Goal: Transaction & Acquisition: Purchase product/service

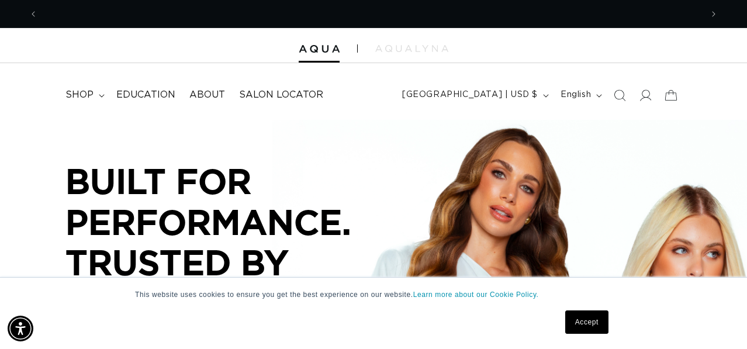
click at [597, 317] on link "Accept" at bounding box center [586, 321] width 43 height 23
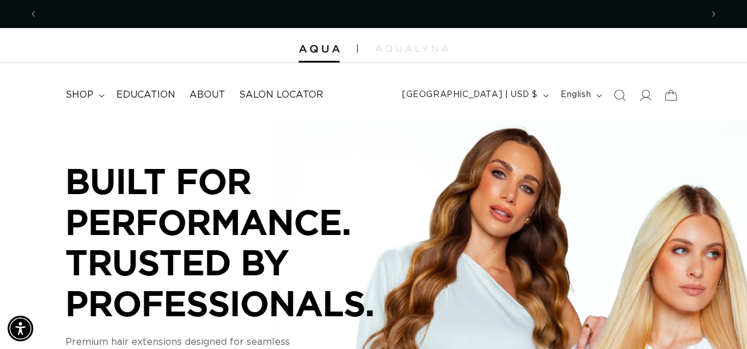
scroll to position [0, 1328]
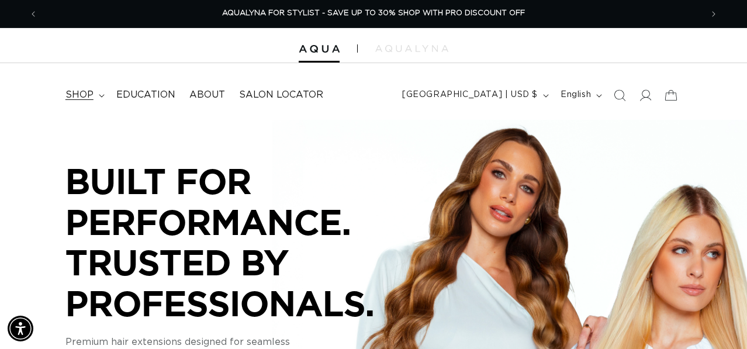
click at [89, 95] on span "shop" at bounding box center [79, 95] width 28 height 12
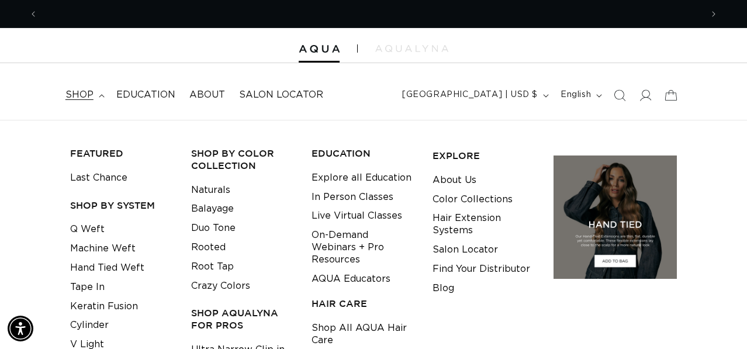
scroll to position [0, 0]
click at [645, 94] on icon at bounding box center [646, 95] width 12 height 12
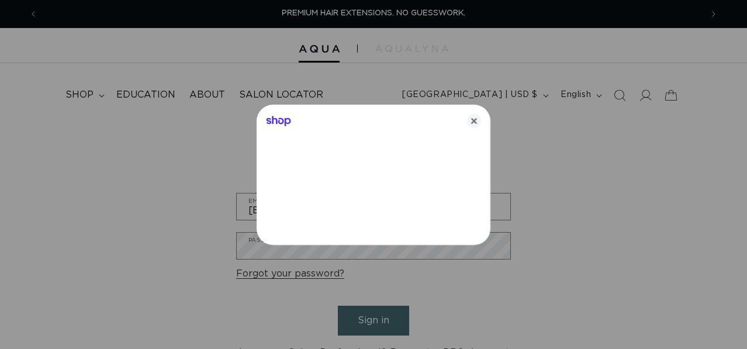
scroll to position [0, 664]
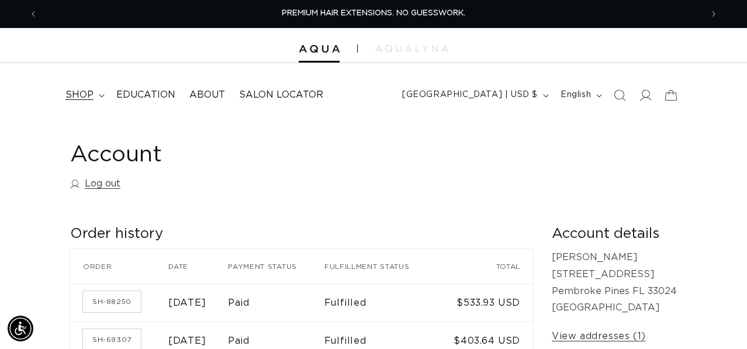
click at [75, 93] on span "shop" at bounding box center [79, 95] width 28 height 12
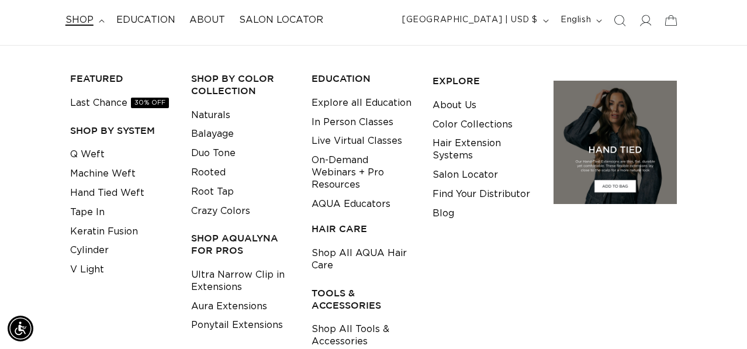
scroll to position [75, 0]
click at [109, 177] on link "Machine Weft" at bounding box center [102, 173] width 65 height 19
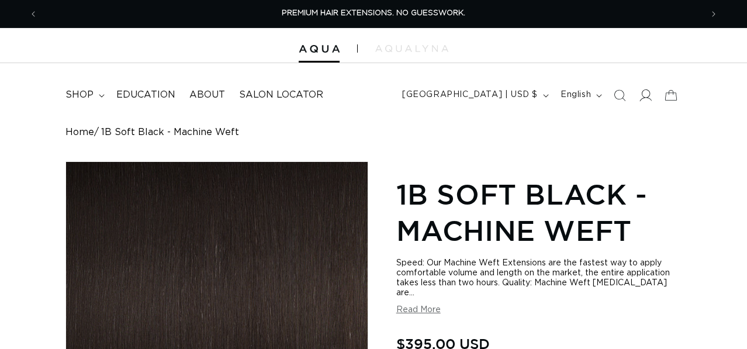
click at [645, 98] on icon at bounding box center [646, 95] width 12 height 12
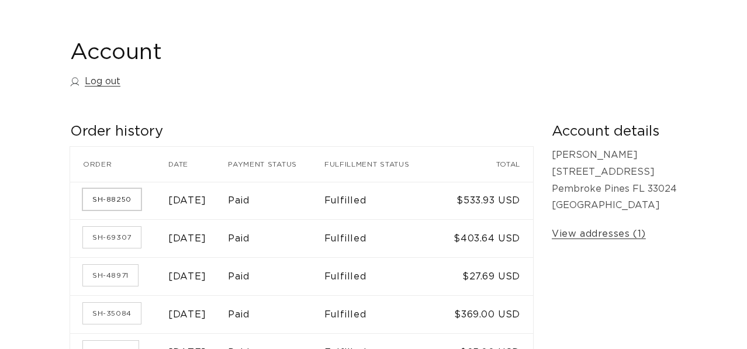
click at [124, 198] on link "SH-88250" at bounding box center [112, 199] width 58 height 21
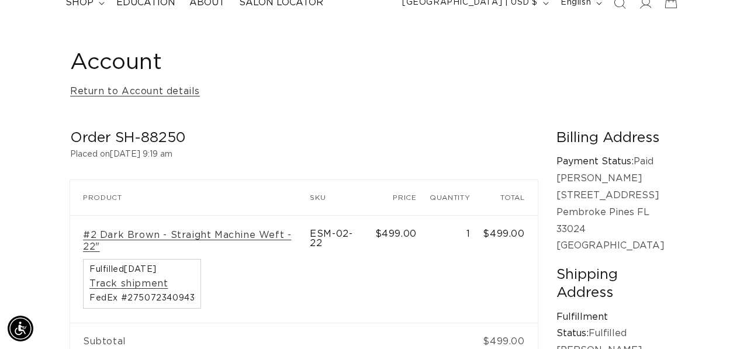
scroll to position [101, 0]
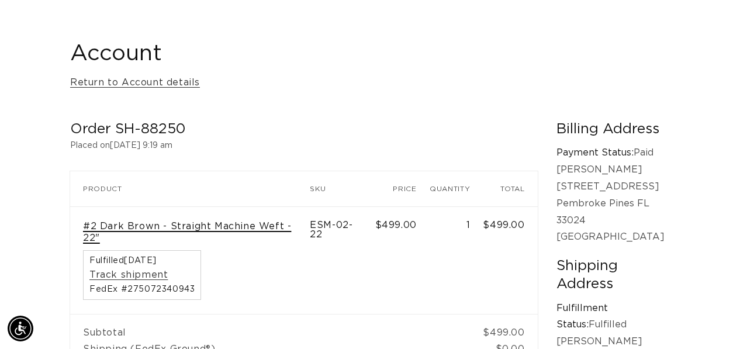
click at [113, 230] on link "#2 Dark Brown - Straight Machine Weft - 22"" at bounding box center [190, 232] width 214 height 25
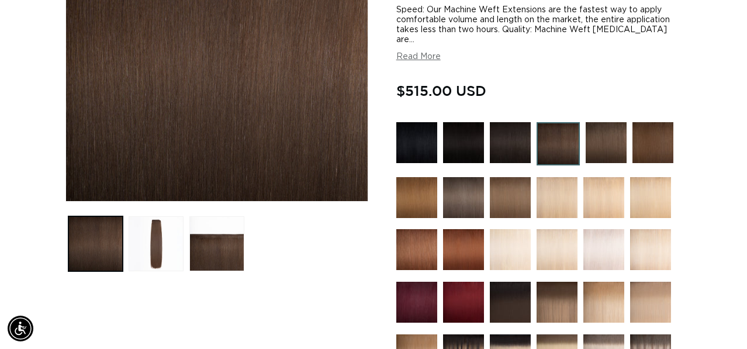
scroll to position [0, 664]
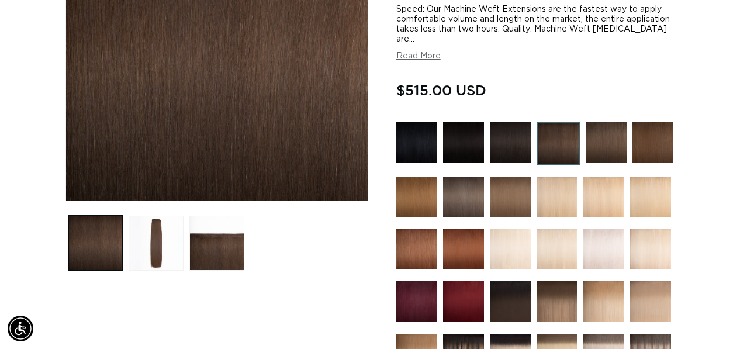
click at [568, 136] on img at bounding box center [558, 143] width 43 height 43
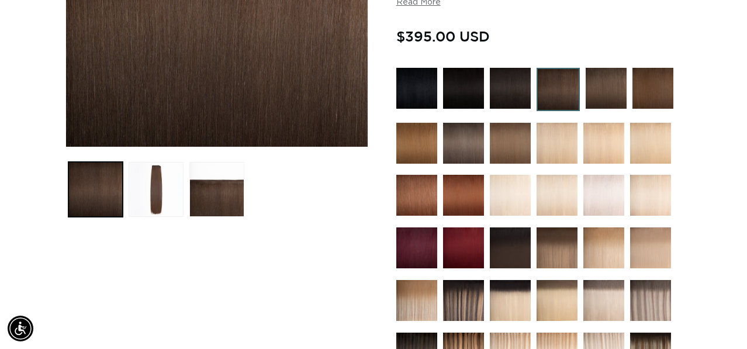
scroll to position [309, 0]
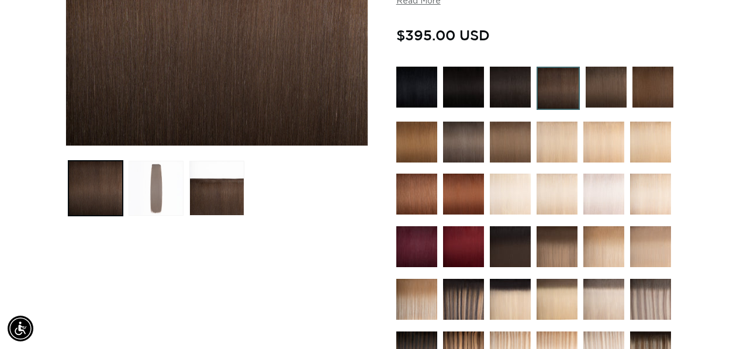
click at [178, 181] on button "Load image 2 in gallery view" at bounding box center [156, 188] width 55 height 55
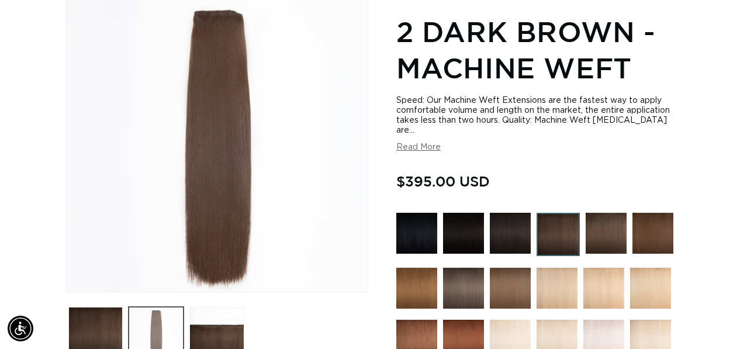
scroll to position [161, 0]
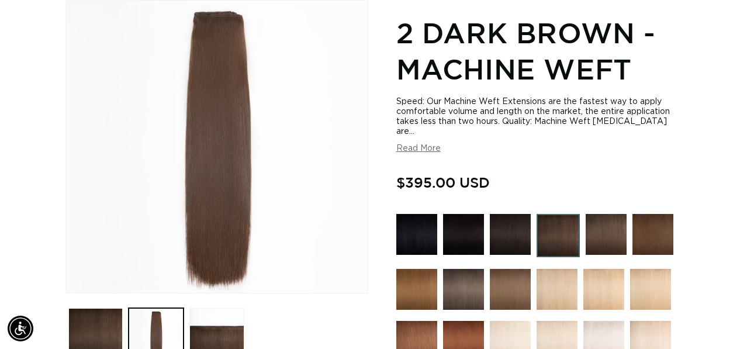
click at [503, 223] on img at bounding box center [510, 234] width 41 height 41
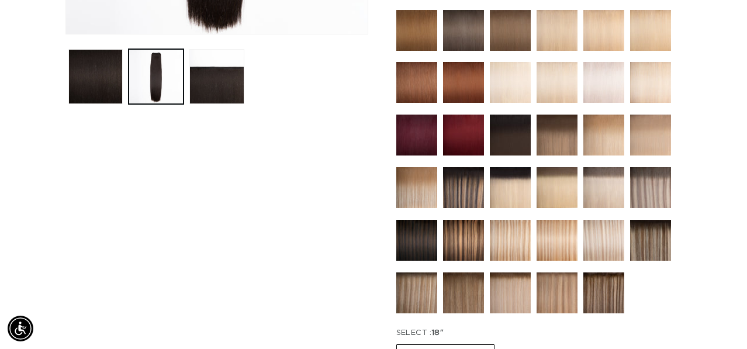
scroll to position [455, 0]
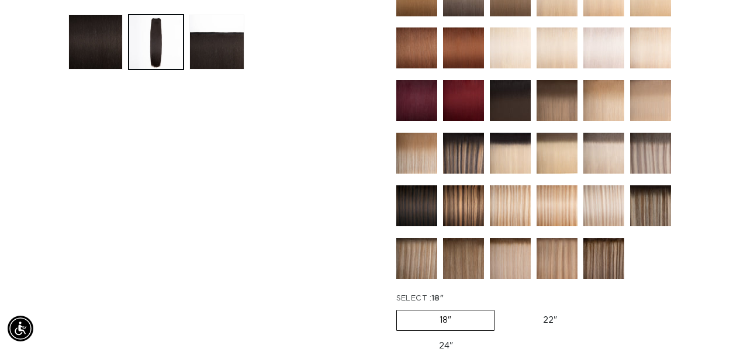
click at [451, 336] on label "24" Variant sold out or unavailable" at bounding box center [445, 346] width 99 height 20
click at [606, 308] on input "24" Variant sold out or unavailable" at bounding box center [606, 308] width 1 height 1
radio input "true"
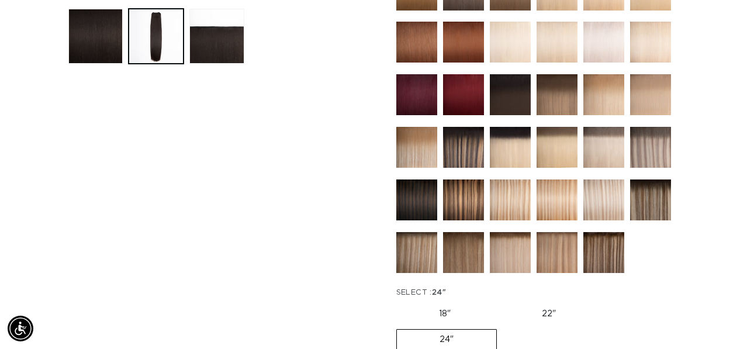
scroll to position [604, 0]
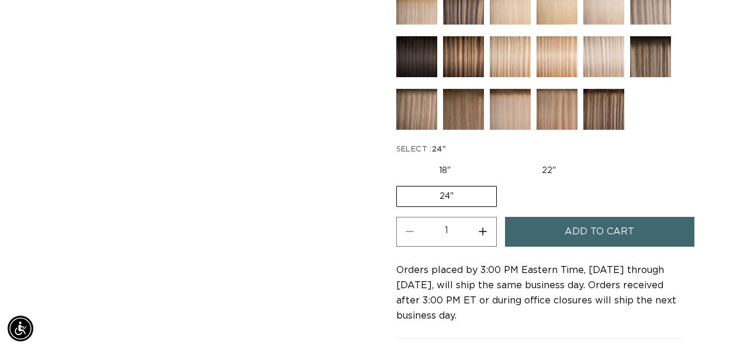
click at [573, 220] on span "Add to cart" at bounding box center [600, 232] width 70 height 30
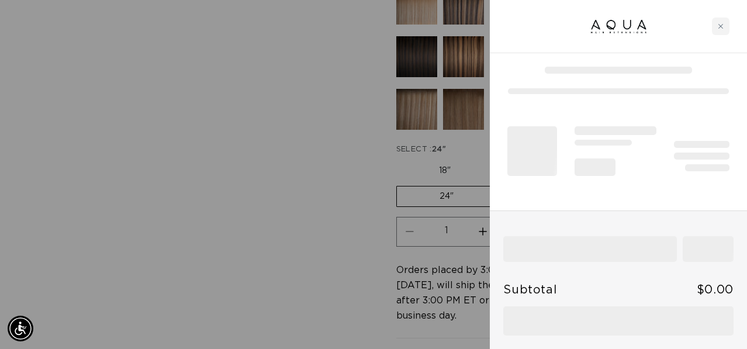
scroll to position [0, 0]
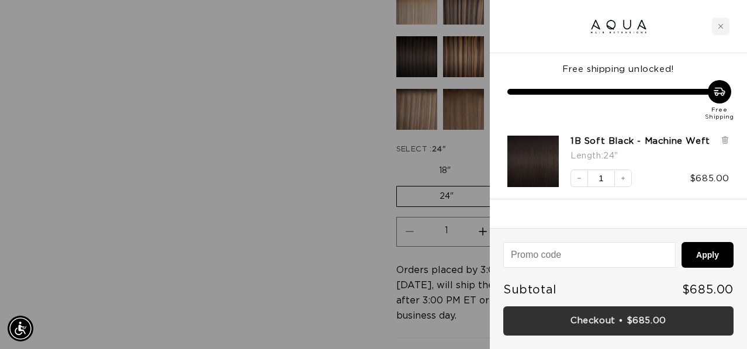
click at [603, 316] on link "Checkout • $685.00" at bounding box center [618, 321] width 230 height 30
